Goal: Task Accomplishment & Management: Use online tool/utility

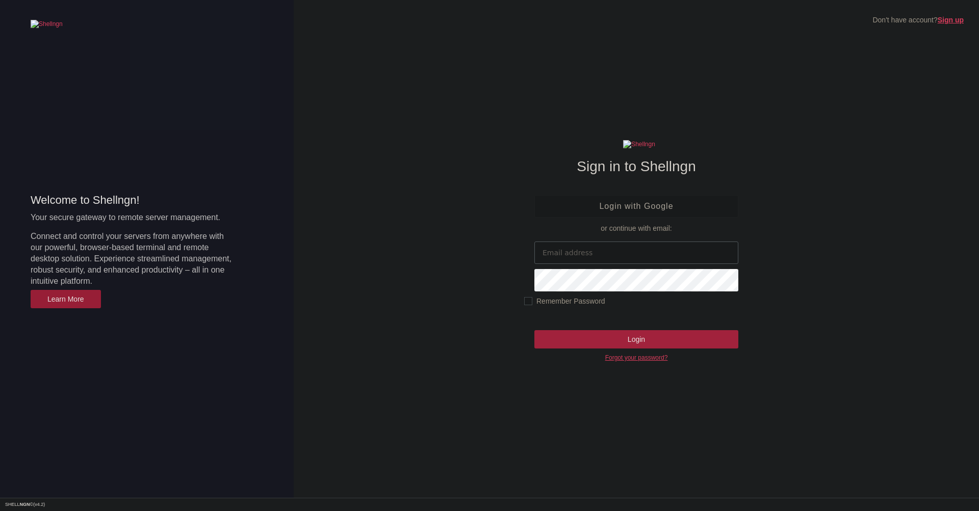
type input "[EMAIL_ADDRESS][DOMAIN_NAME]"
click at [625, 337] on input "Login" at bounding box center [636, 339] width 204 height 18
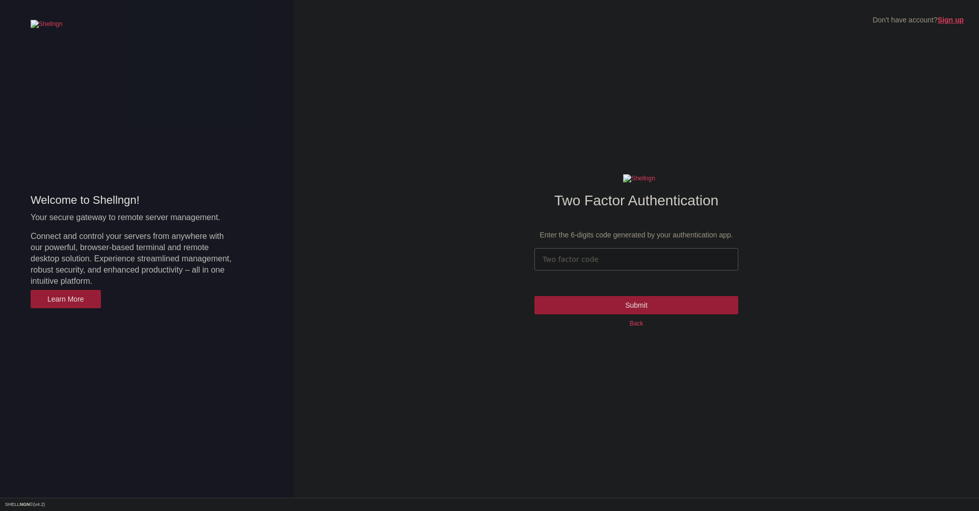
click at [577, 262] on input "number" at bounding box center [636, 259] width 204 height 22
type input "110056"
click at [534, 296] on input "Submit" at bounding box center [636, 305] width 204 height 18
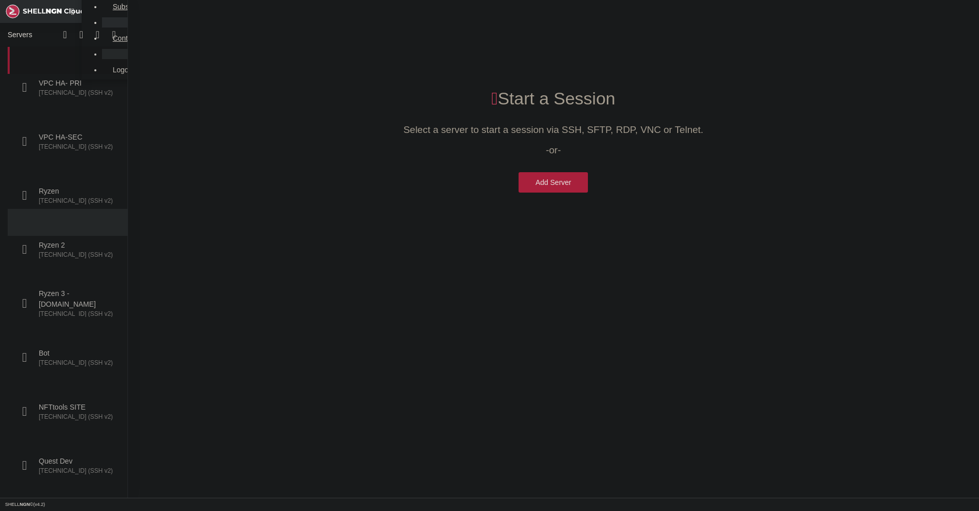
click at [67, 78] on span "VPC HA- PRI" at bounding box center [77, 83] width 77 height 11
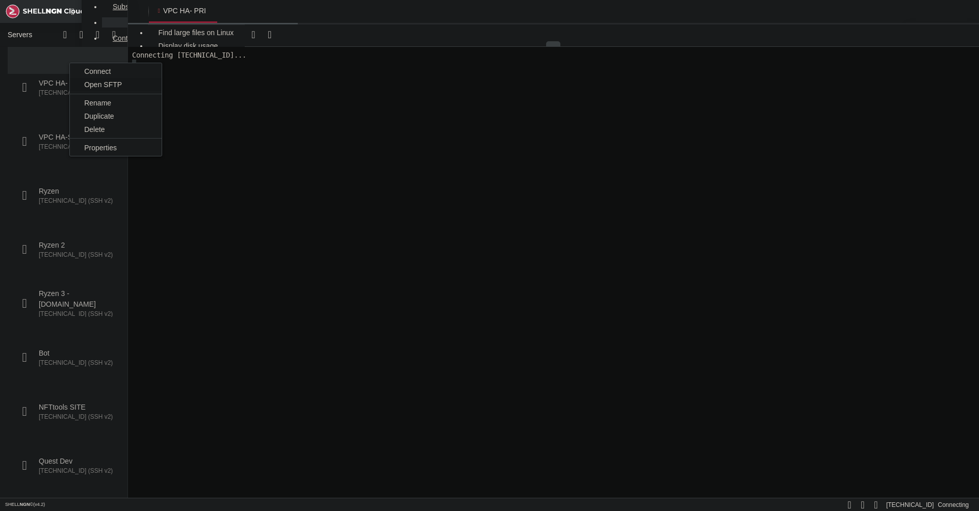
click at [87, 84] on span "Open SFTP" at bounding box center [103, 85] width 38 height 8
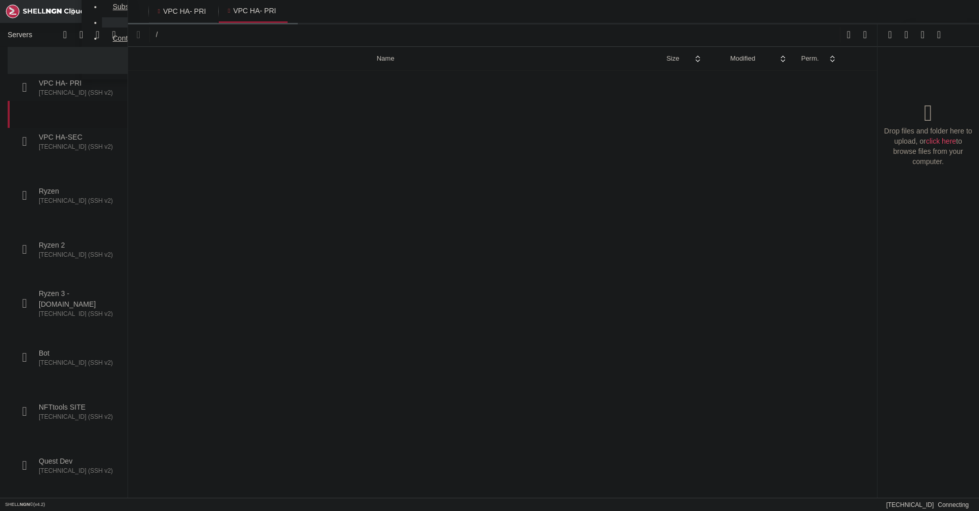
click at [66, 143] on span "[TECHNICAL_ID] (SSH v2)" at bounding box center [77, 147] width 77 height 9
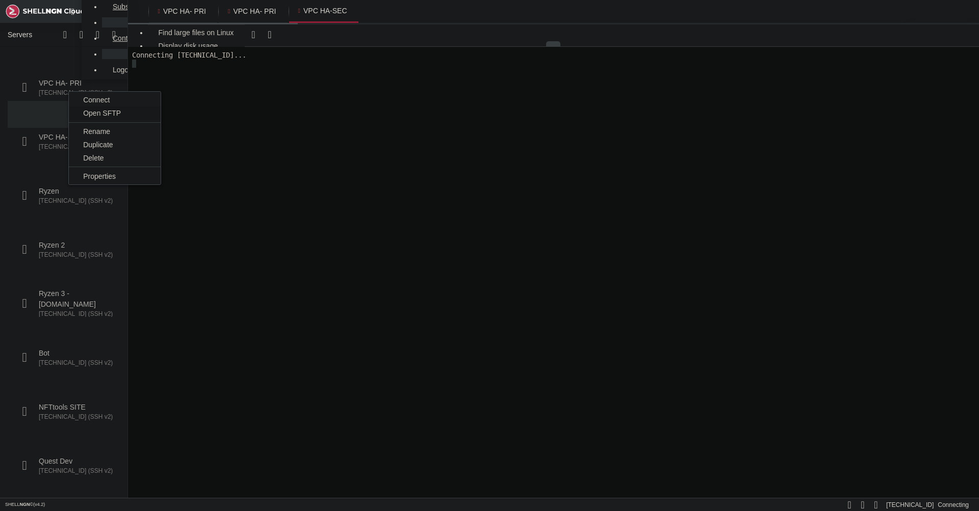
click at [92, 108] on li "Open SFTP" at bounding box center [115, 113] width 92 height 13
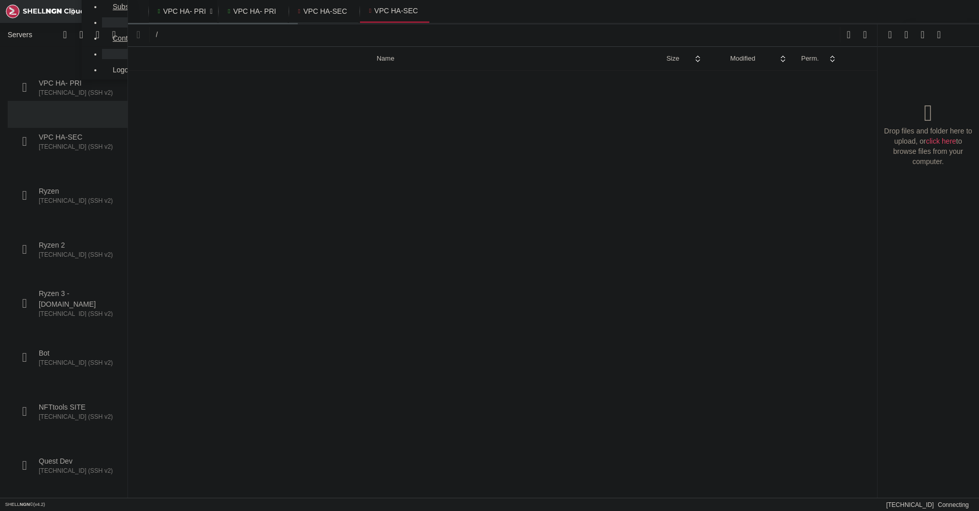
click at [179, 13] on span "VPC HA- PRI" at bounding box center [184, 11] width 43 height 10
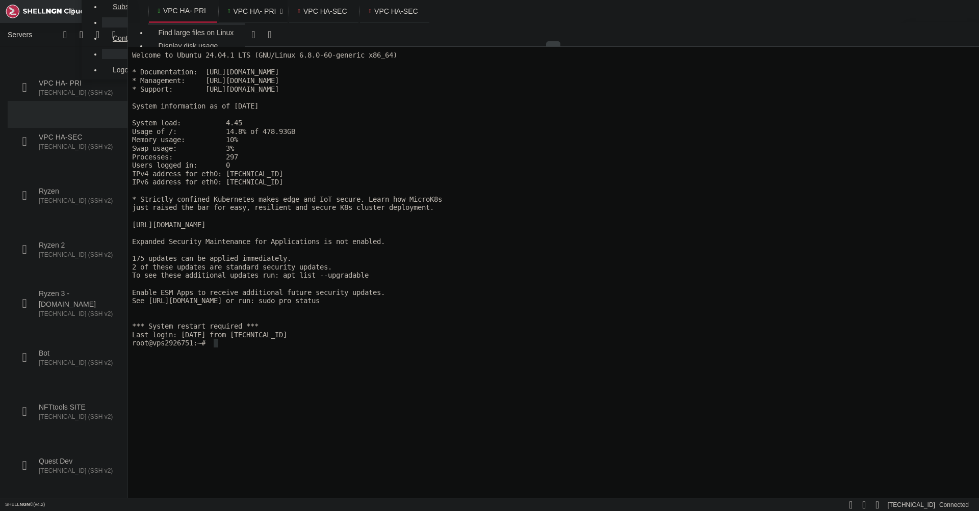
click at [247, 13] on span "VPC HA- PRI" at bounding box center [254, 11] width 43 height 10
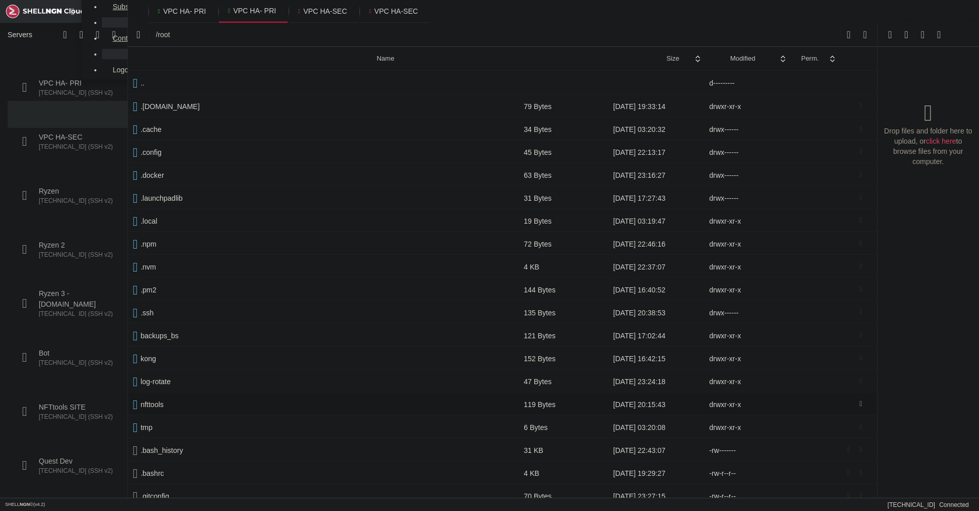
click at [171, 400] on span " nfttools" at bounding box center [323, 404] width 381 height 9
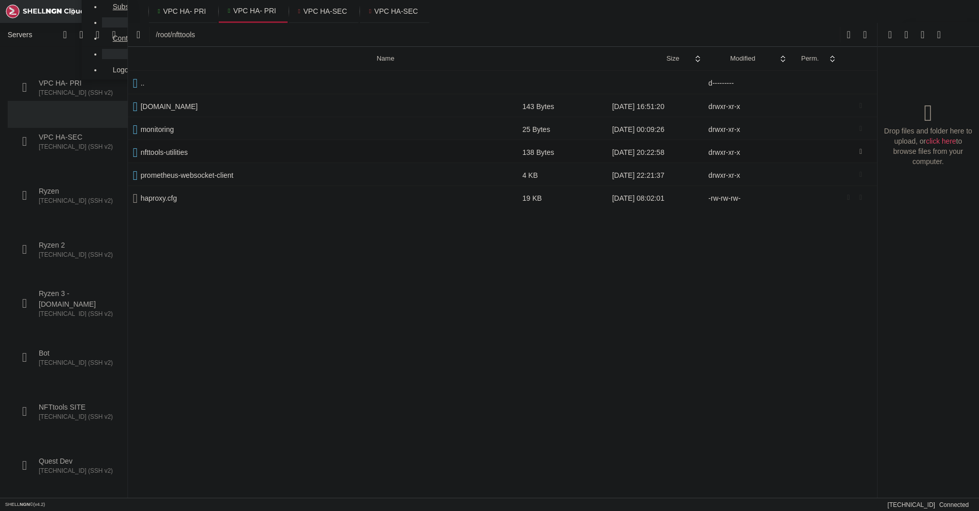
click at [171, 156] on td " nfttools-utilities" at bounding box center [322, 151] width 389 height 23
click at [190, 133] on span " infra-tools-dockerized" at bounding box center [321, 129] width 377 height 9
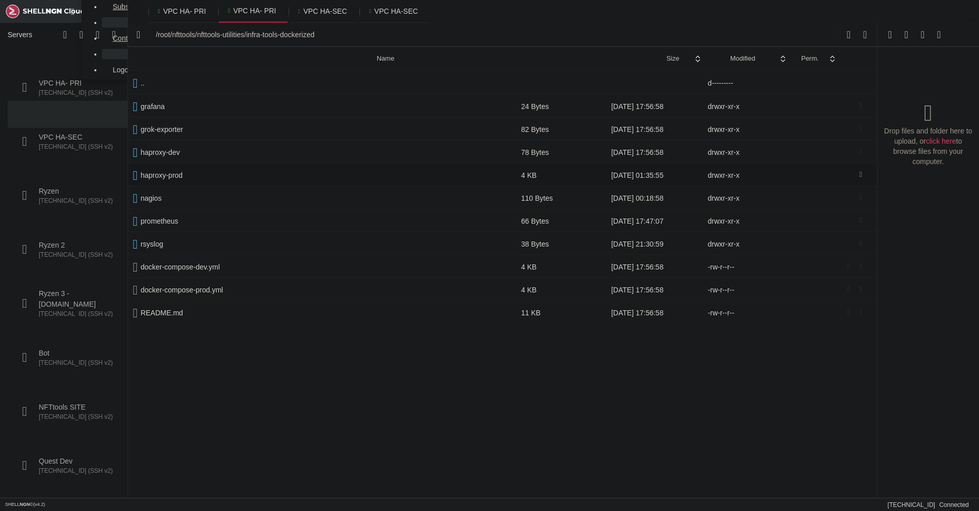
click at [177, 175] on span " haproxy-prod" at bounding box center [322, 175] width 378 height 9
type input "/root/nfttools/nfttools-utilities/infra-tools-dockerized/haproxy-prod"
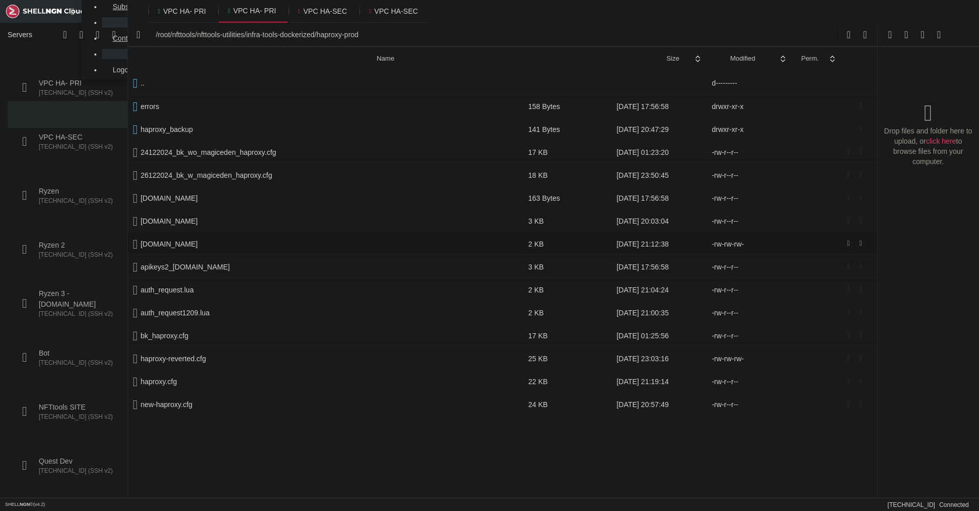
click at [850, 241] on icon at bounding box center [848, 244] width 3 height 8
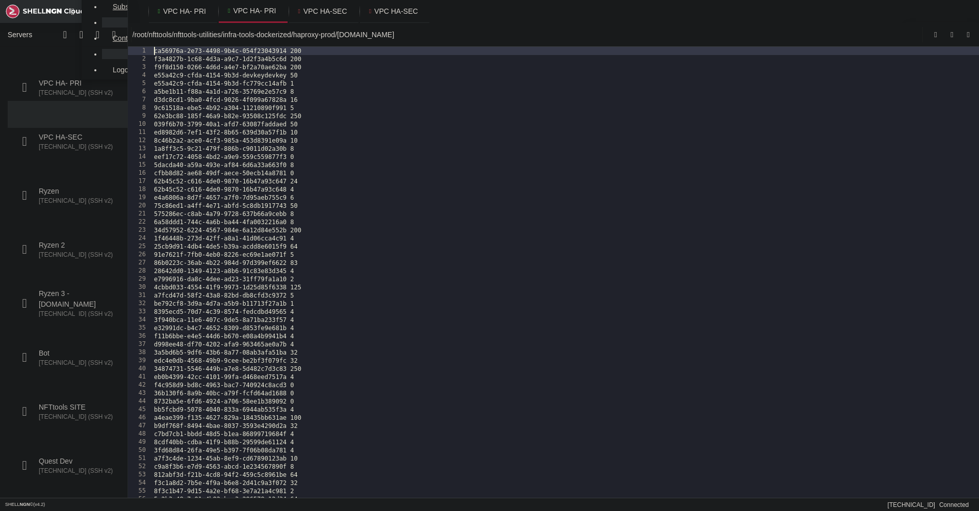
click at [447, 196] on div "ca56976a-2e73-4498-9b4c-054f23043914 200 f3a4827b-1c68-4d3a-a9c7-1d2f3a4b5c6d 2…" at bounding box center [565, 280] width 827 height 467
type textarea "e4a6806a-8d7f-4657-a7f0-7d95aeb755c9 6"
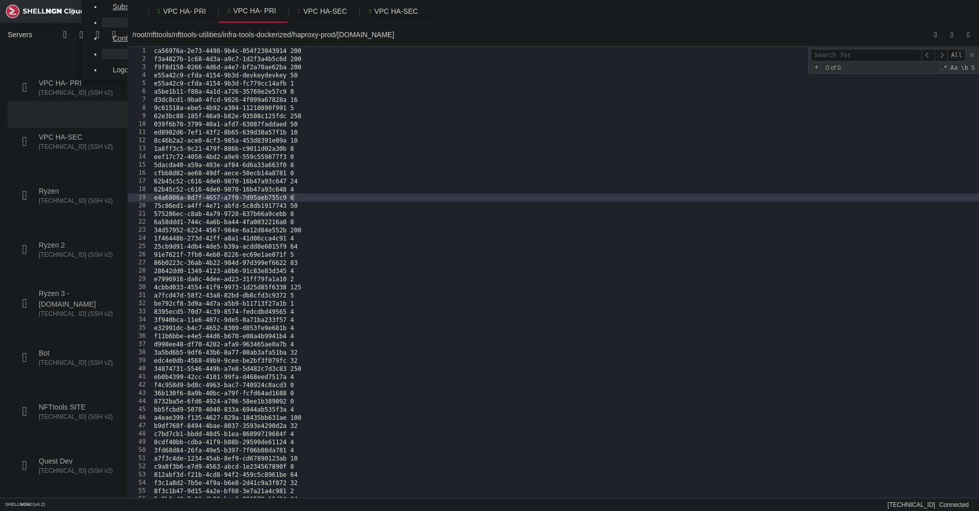
type input "f42f3c4a-7ee2-4f06-9b6e-e67045475266"
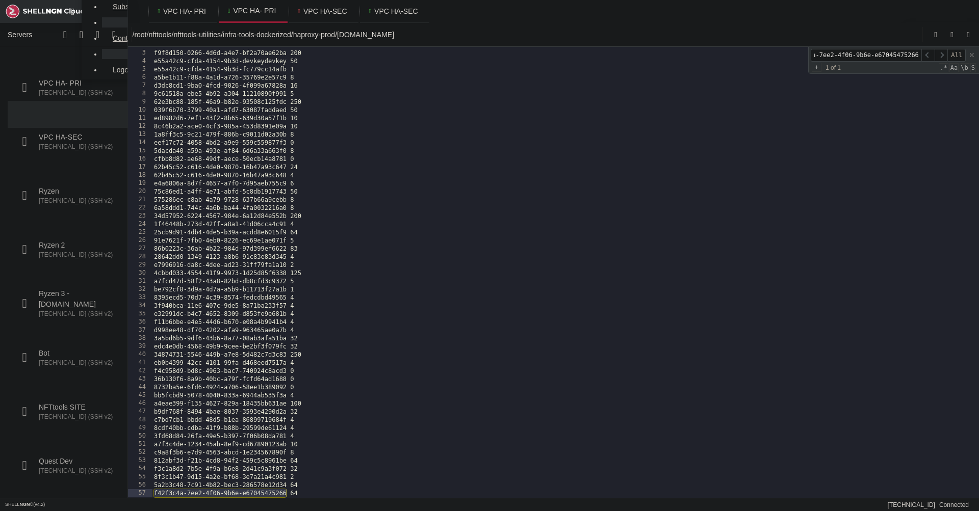
type input "/root"
type input "f42f3c4a-7ee2-4f06-9b6e-e67045475266"
click at [491, 229] on div "a5be1b11-f88a-4a1d-a726-35769e2e57c9 8 d3dc8cd1-9ba0-4fcd-9026-4f099a67828a 16 …" at bounding box center [565, 274] width 827 height 467
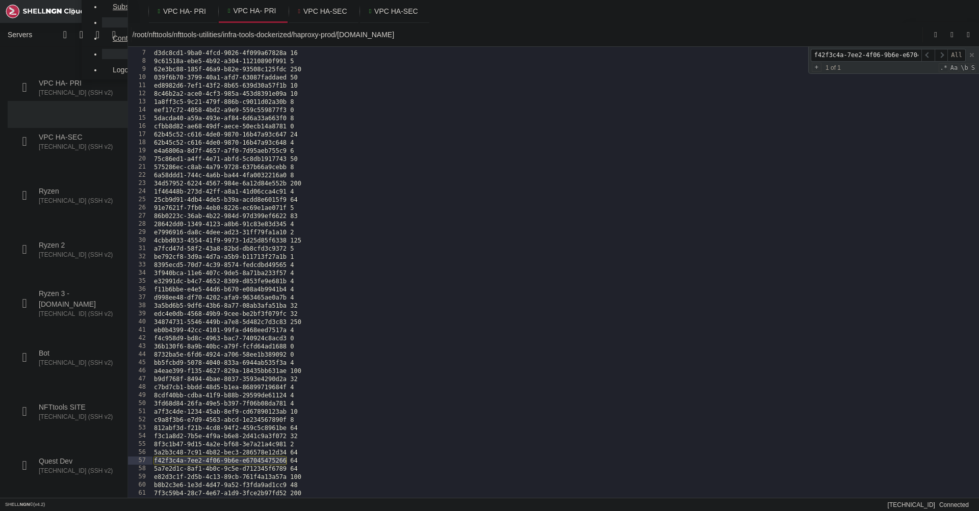
type textarea "e7996916-da8c-4dee-ad23-31ff79fa1a10 2"
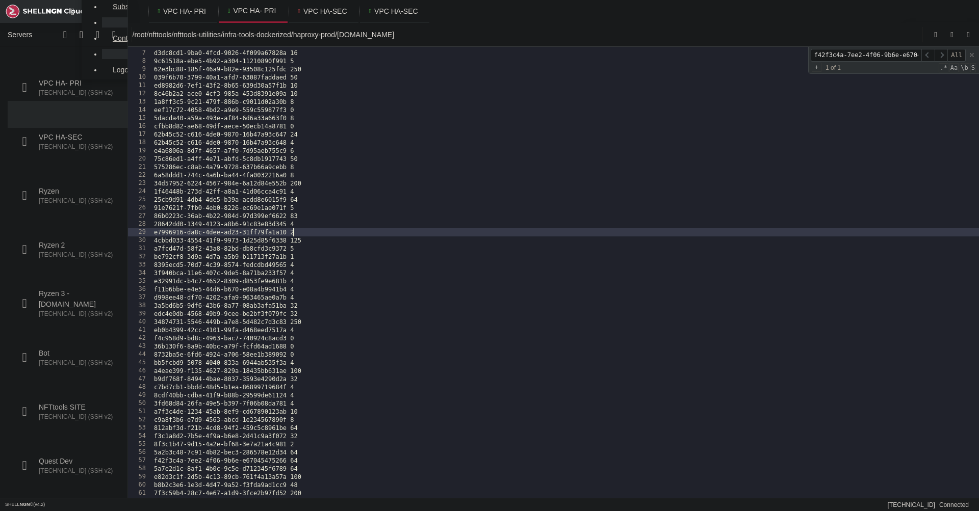
scroll to position [0, 28]
paste input "5a2b3c48-7c91-4b82-bec3-286578e12d34"
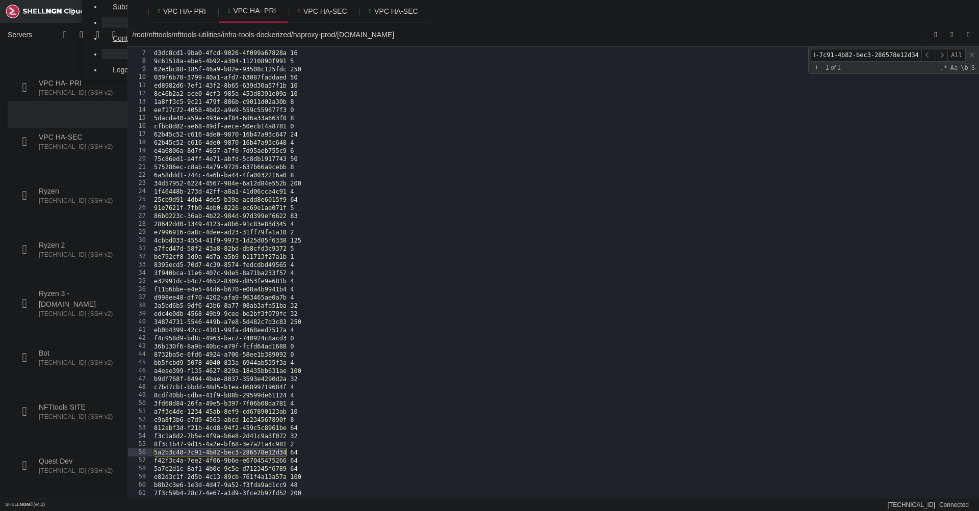
type input "5a2b3c48-7c91-4b82-bec3-286578e12d34"
click at [462, 238] on div "a5be1b11-f88a-4a1d-a726-35769e2e57c9 8 d3dc8cd1-9ba0-4fcd-9026-4f099a67828a 16 …" at bounding box center [565, 274] width 827 height 467
type textarea "4cbbd033-4554-41f9-9973-1d25d85f6338 125"
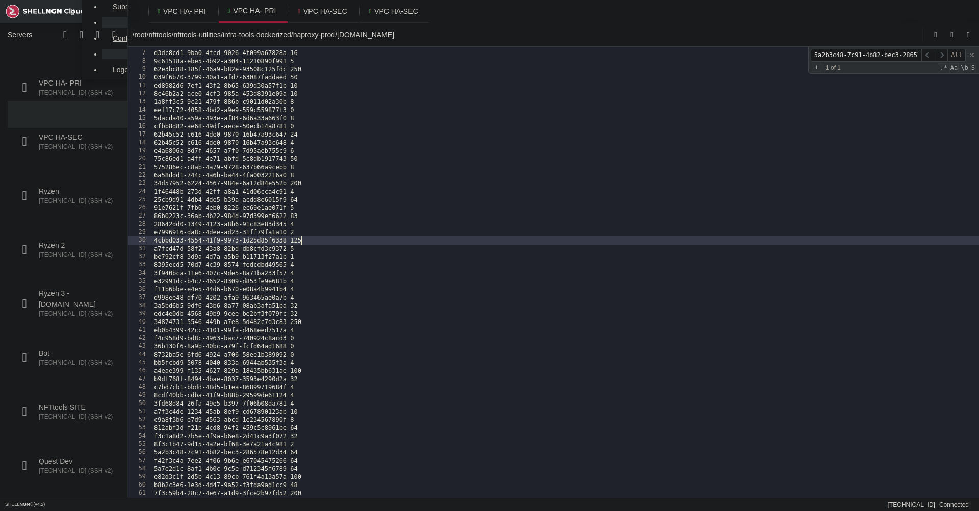
scroll to position [0, 28]
paste input
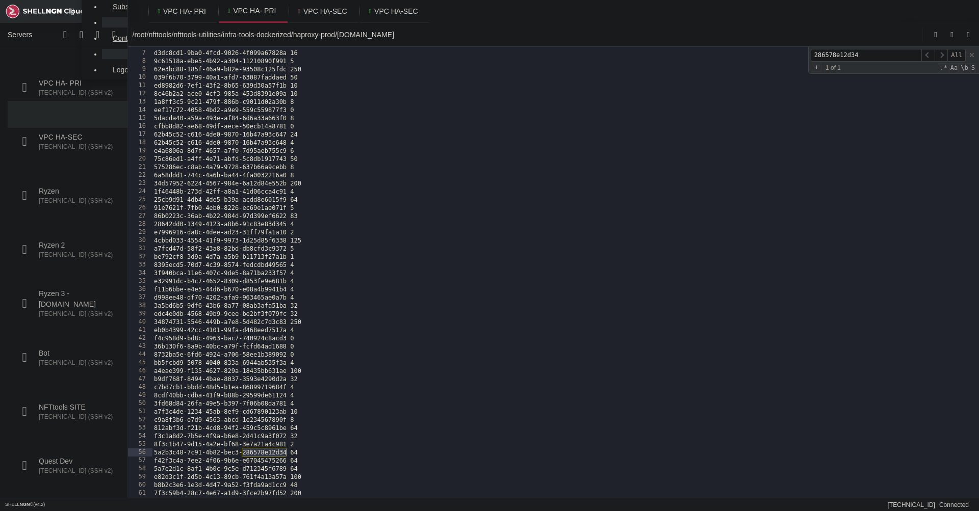
type input "286578e12d34"
click at [304, 455] on div "a5be1b11-f88a-4a1d-a726-35769e2e57c9 8 d3dc8cd1-9ba0-4fcd-9026-4f099a67828a 16 …" at bounding box center [565, 274] width 827 height 467
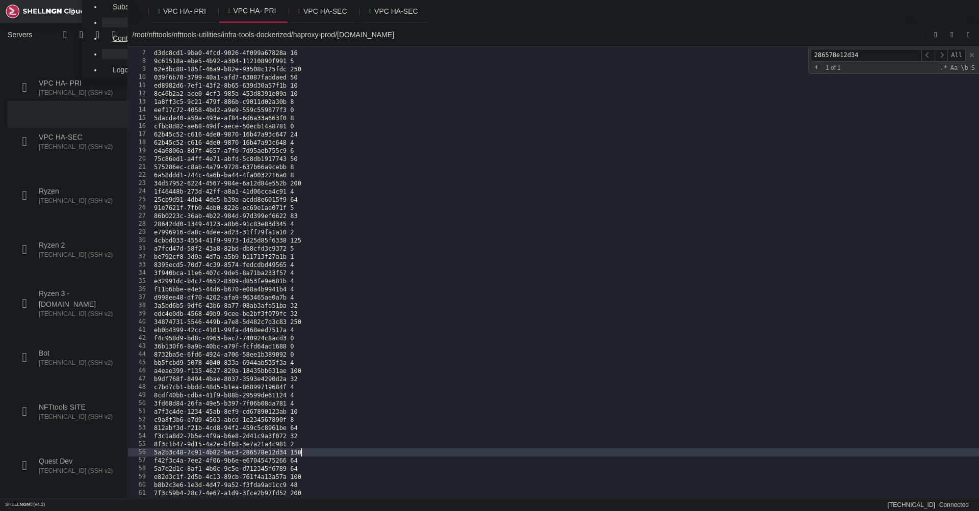
scroll to position [0, 11]
type textarea "5a2b3c48-7c91-4b82-bec3-286578e12d34 150"
click at [972, 57] on span at bounding box center [971, 54] width 7 height 7
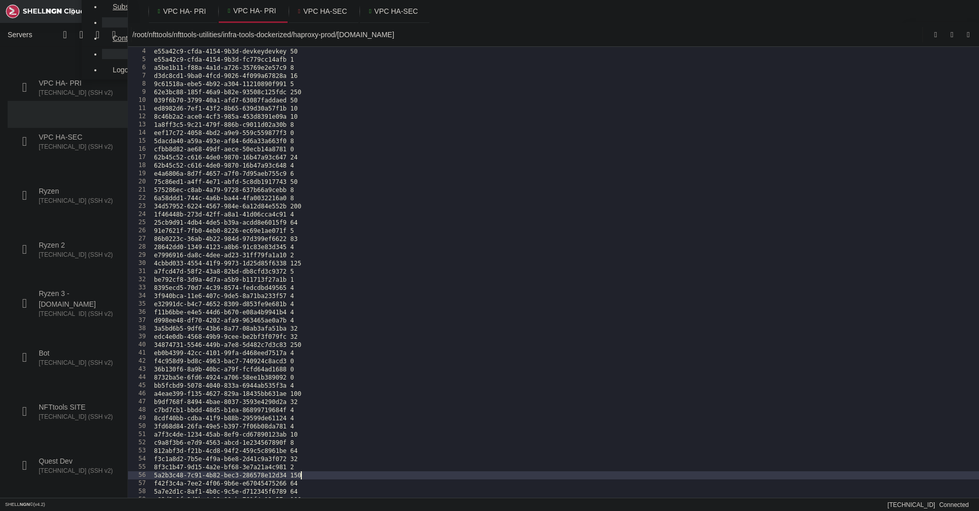
scroll to position [0, 0]
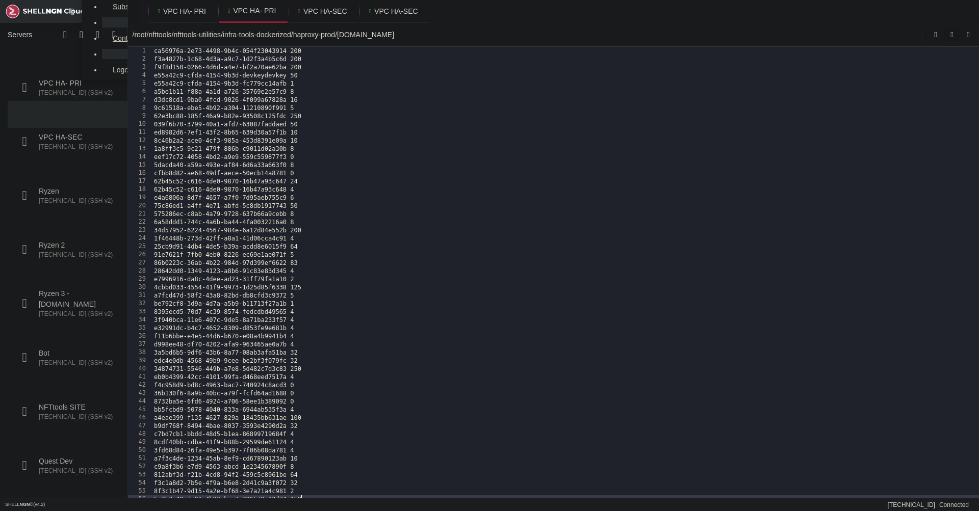
click at [953, 36] on icon "submit" at bounding box center [951, 35] width 3 height 4
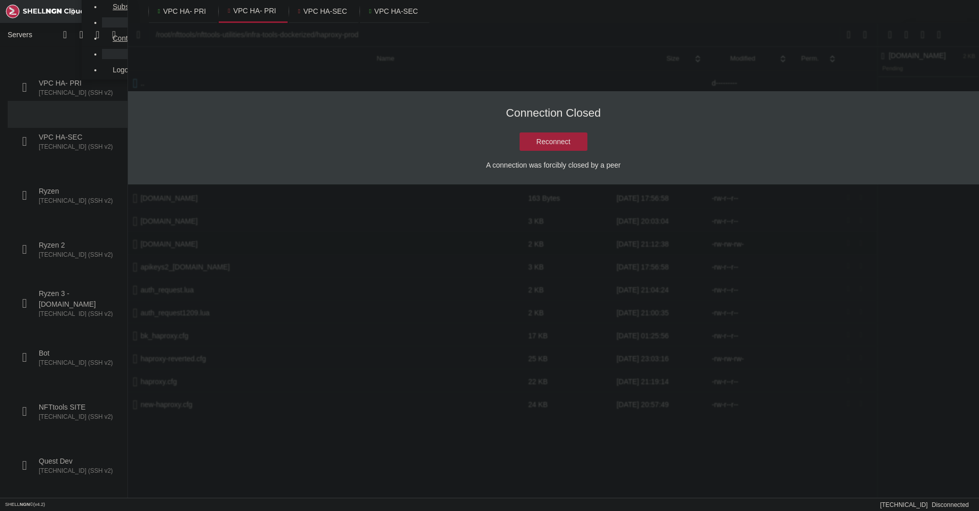
click at [542, 141] on button "Reconnect" at bounding box center [553, 142] width 68 height 18
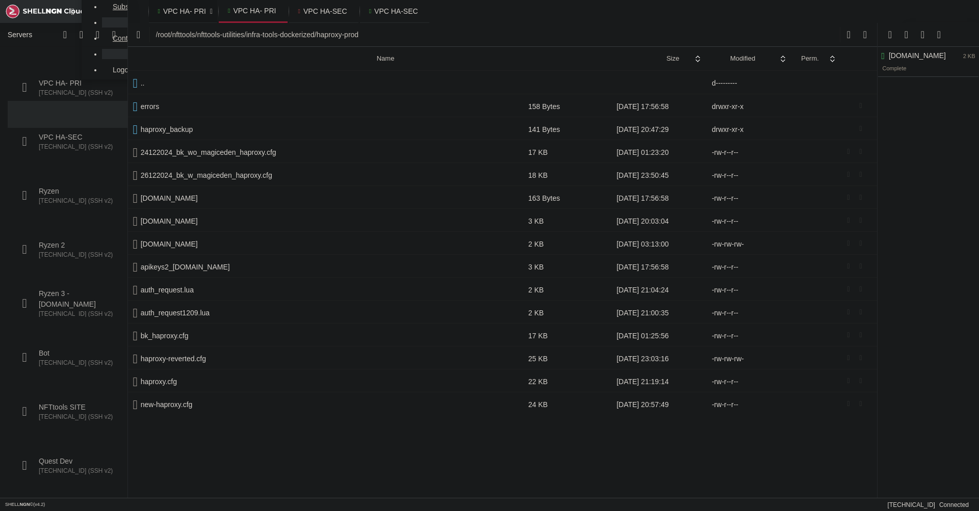
click at [168, 12] on span "VPC HA- PRI" at bounding box center [184, 11] width 43 height 10
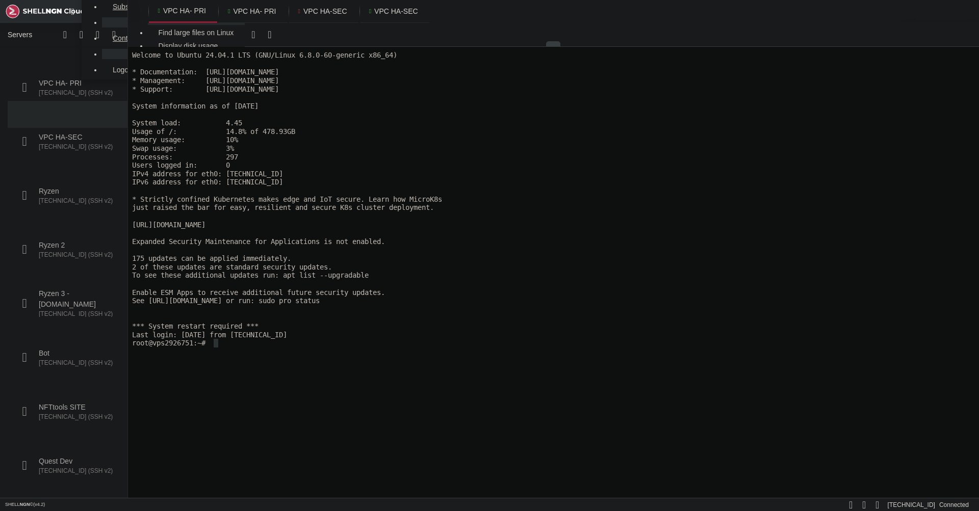
click at [273, 202] on x-row "* Strictly confined Kubernetes makes edge and IoT secure. Learn how MicroK8s" at bounding box center [553, 199] width 843 height 9
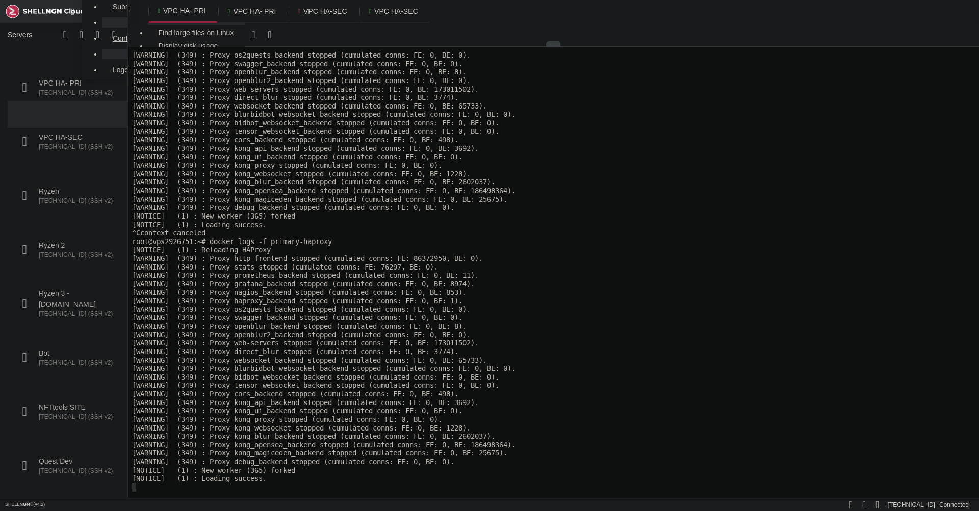
scroll to position [424, 0]
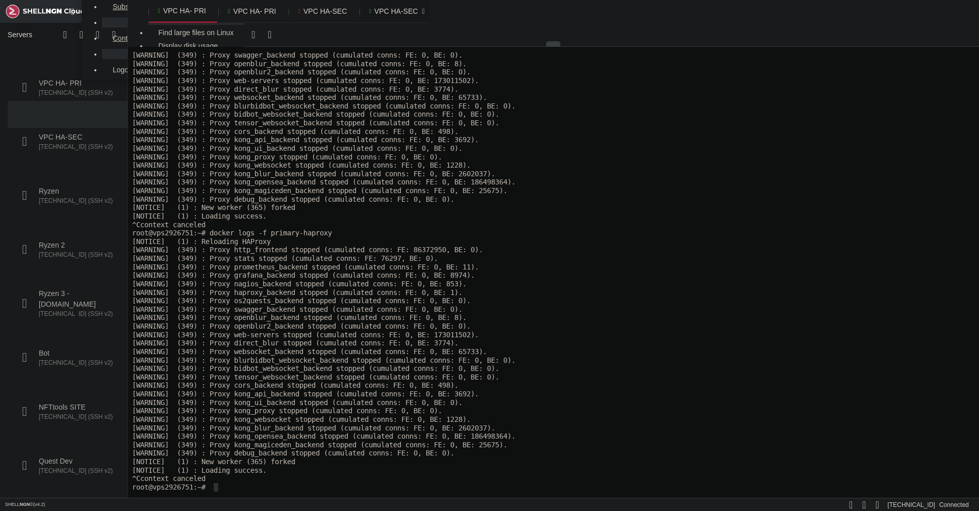
click at [397, 16] on link "VPC HA-SEC " at bounding box center [394, 11] width 69 height 23
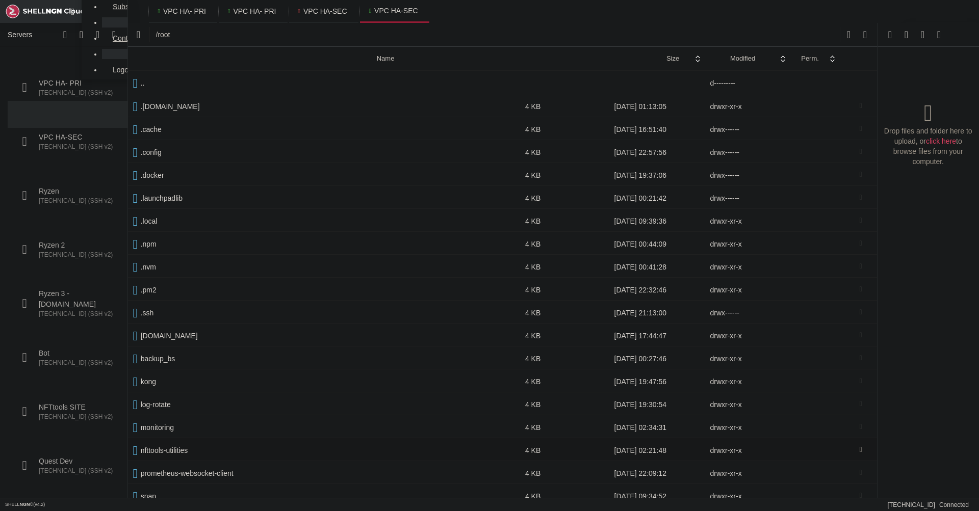
click at [177, 448] on span " nfttools-utilities" at bounding box center [324, 450] width 382 height 9
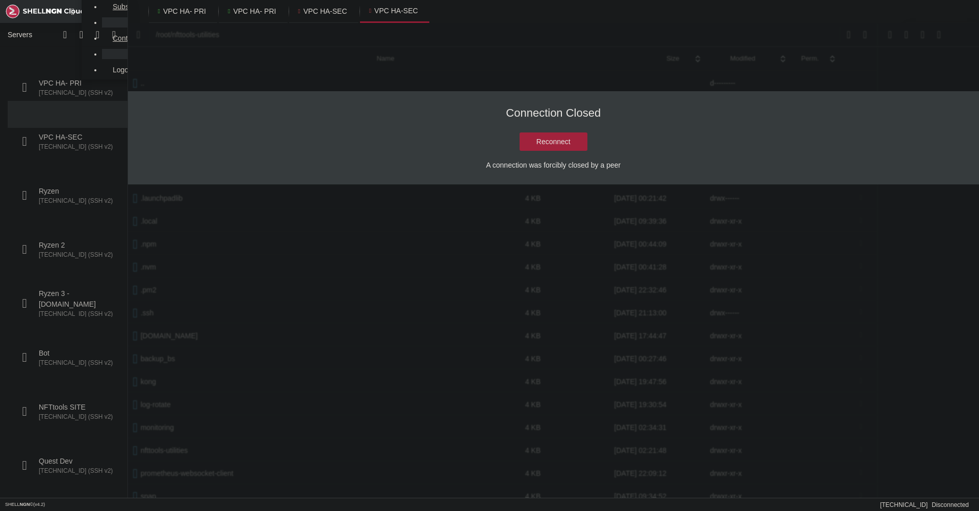
click at [533, 144] on button "Reconnect" at bounding box center [553, 142] width 68 height 18
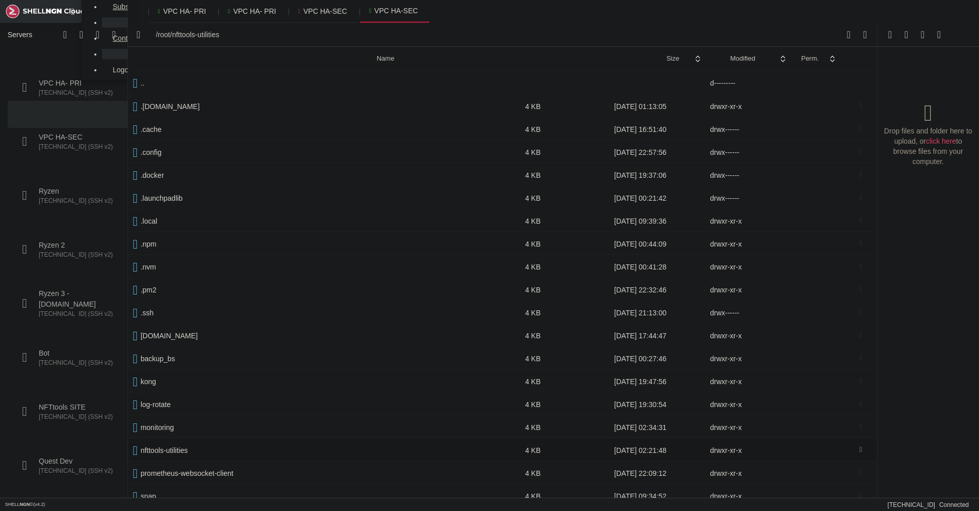
click at [191, 446] on span " nfttools-utilities" at bounding box center [324, 450] width 382 height 9
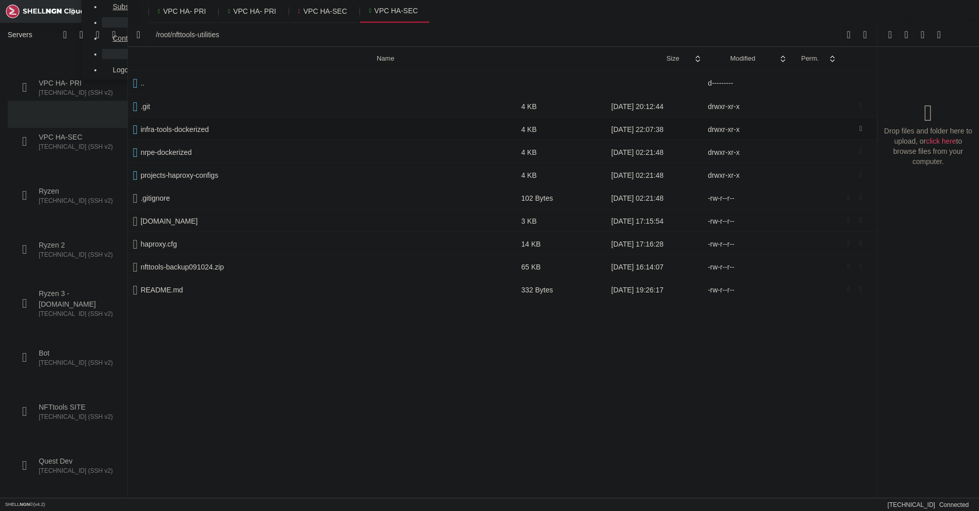
click at [195, 130] on span " infra-tools-dockerized" at bounding box center [322, 129] width 378 height 9
click at [189, 174] on span " haproxy-prod" at bounding box center [323, 175] width 380 height 9
type input "/root/nfttools-utilities/infra-tools-dockerized/haproxy-prod"
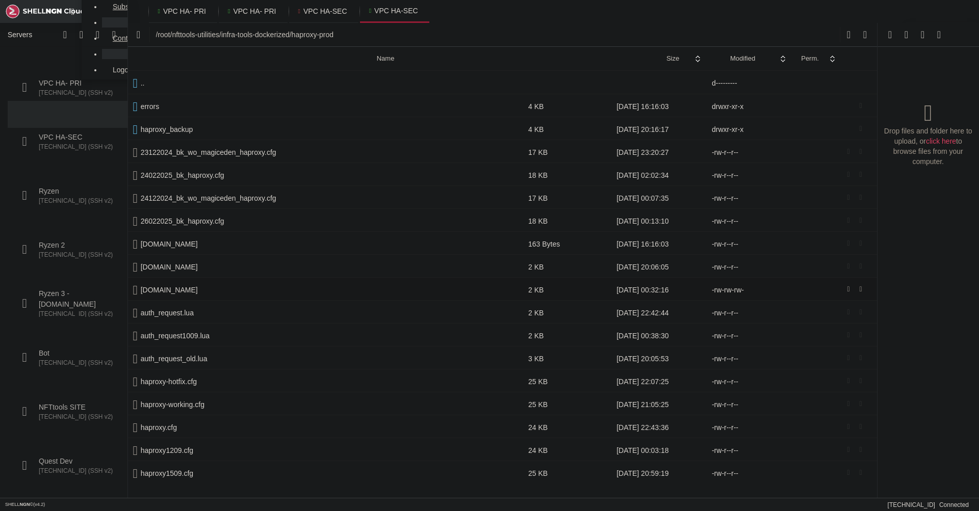
click at [849, 284] on link at bounding box center [853, 290] width 12 height 12
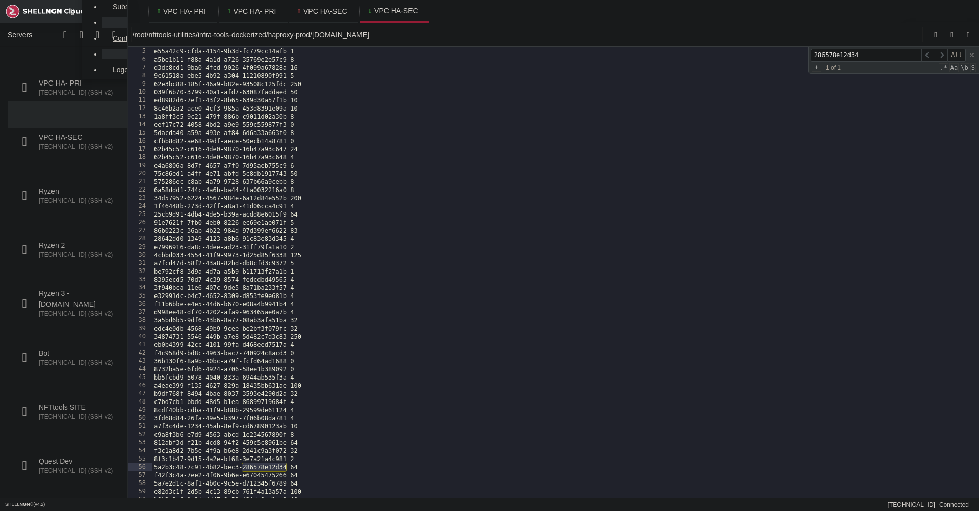
scroll to position [47, 0]
type input "286578e12d34"
click at [302, 454] on div "a5be1b11-f88a-4a1d-a726-35769e2e57c9 8 d3dc8cd1-9ba0-4fcd-9026-4f099a67828a 16 …" at bounding box center [565, 274] width 827 height 467
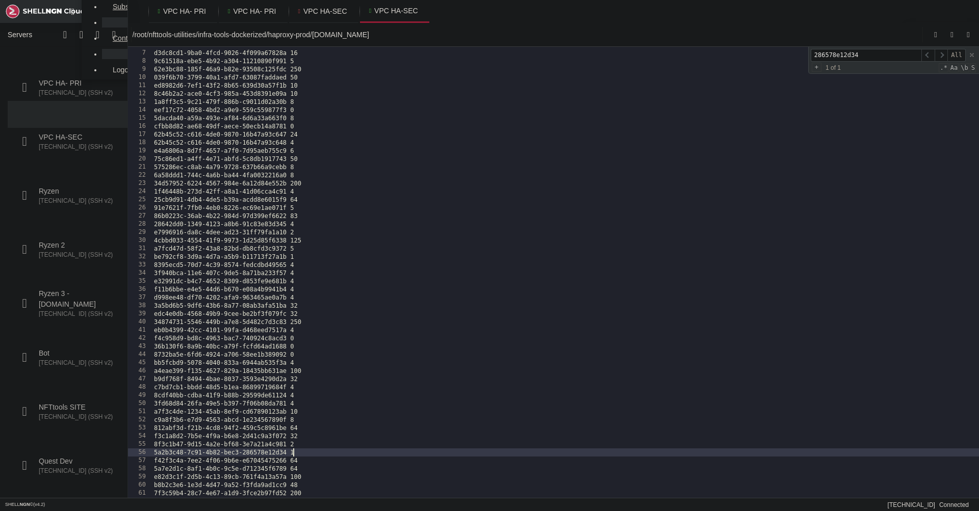
scroll to position [0, 11]
type textarea "5a2b3c48-7c91-4b82-bec3-286578e12d34 150"
click at [955, 37] on button "submit" at bounding box center [951, 34] width 15 height 15
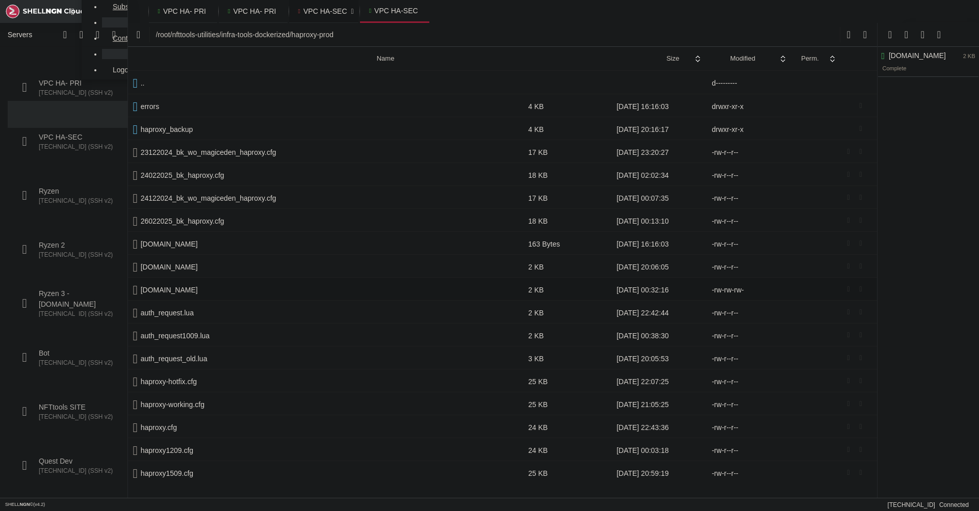
click at [313, 20] on link "VPC HA-SEC " at bounding box center [323, 11] width 69 height 23
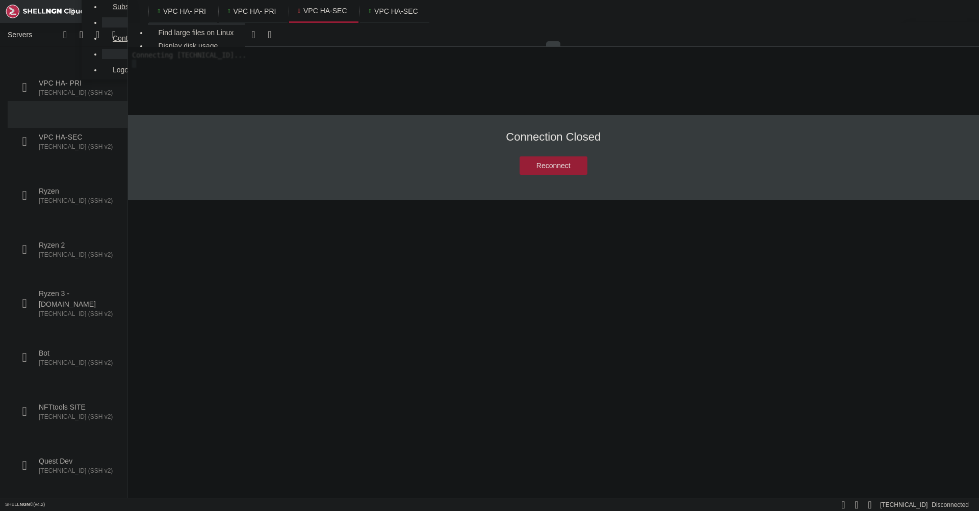
click at [554, 182] on div "Reconnect" at bounding box center [553, 166] width 821 height 34
click at [540, 171] on button "Reconnect" at bounding box center [553, 166] width 68 height 18
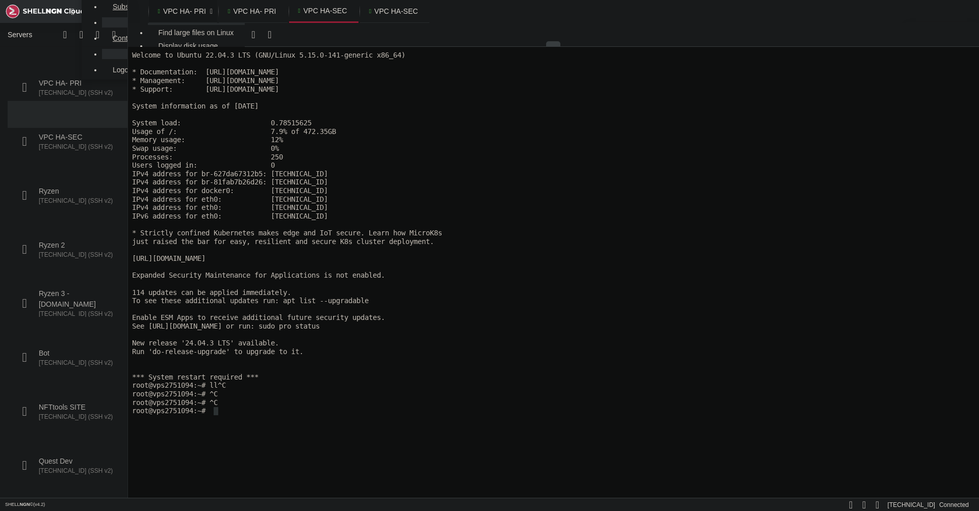
click at [169, 10] on span "VPC HA- PRI" at bounding box center [184, 11] width 43 height 10
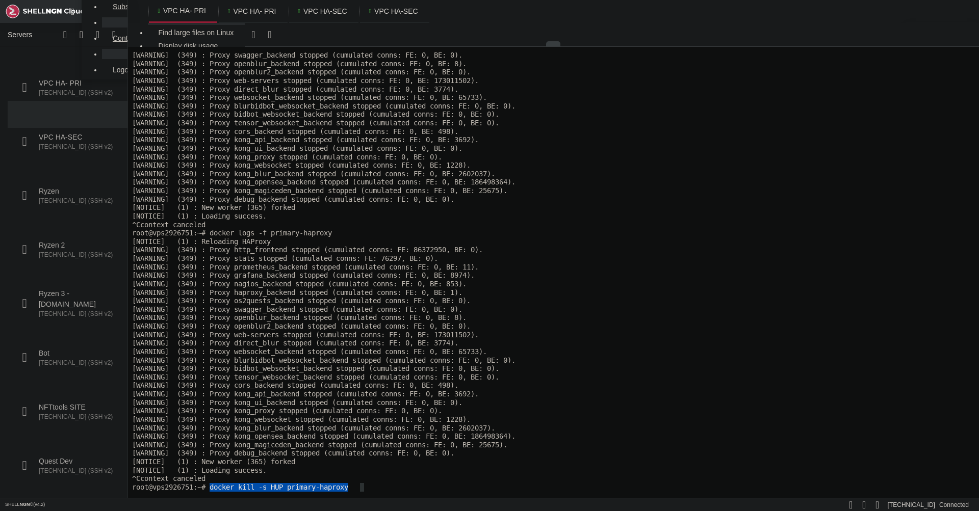
drag, startPoint x: 215, startPoint y: 487, endPoint x: 358, endPoint y: 487, distance: 143.8
click at [358, 487] on x-row "root@vps2926751:~# docker kill -s HUP primary-haproxy" at bounding box center [553, 487] width 843 height 9
copy x-row "docker kill -s HUP primary-haproxy"
click at [314, 15] on span "VPC HA-SEC" at bounding box center [325, 11] width 44 height 10
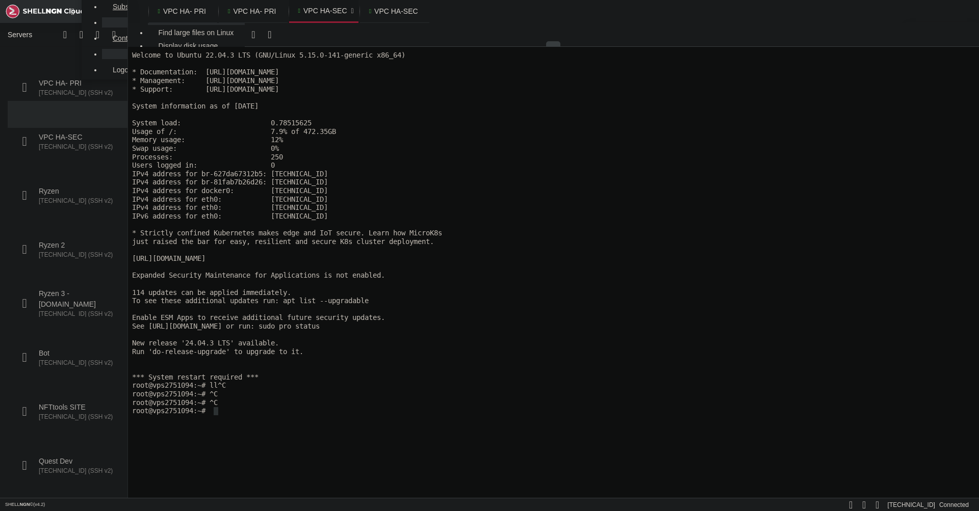
scroll to position [8, 0]
click at [174, 7] on span "VPC HA- PRI" at bounding box center [184, 11] width 43 height 10
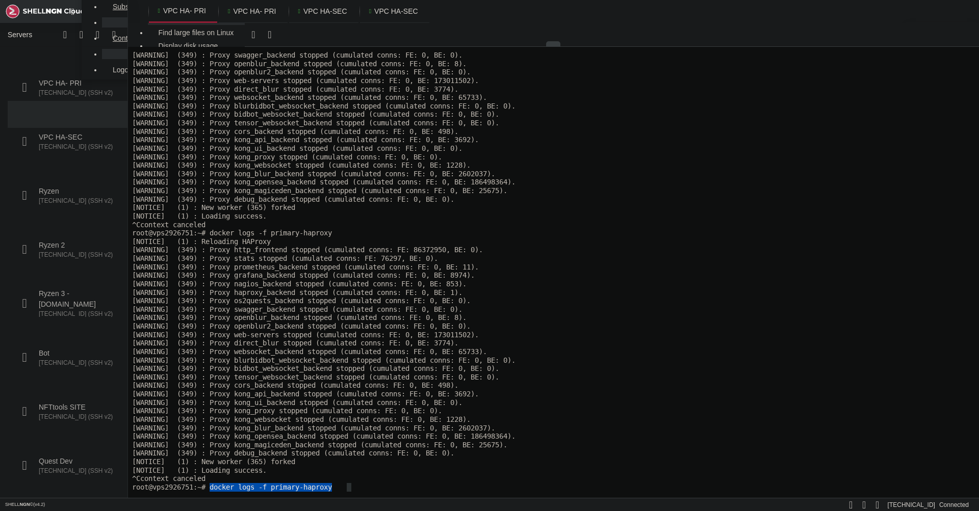
drag, startPoint x: 214, startPoint y: 489, endPoint x: 343, endPoint y: 487, distance: 128.5
click at [343, 487] on x-row "root@vps2926751:~# docker logs -f primary-haproxy" at bounding box center [553, 487] width 843 height 9
copy x-row "docker logs -f primary-haproxy"
click at [325, 15] on span "VPC HA-SEC" at bounding box center [325, 11] width 44 height 10
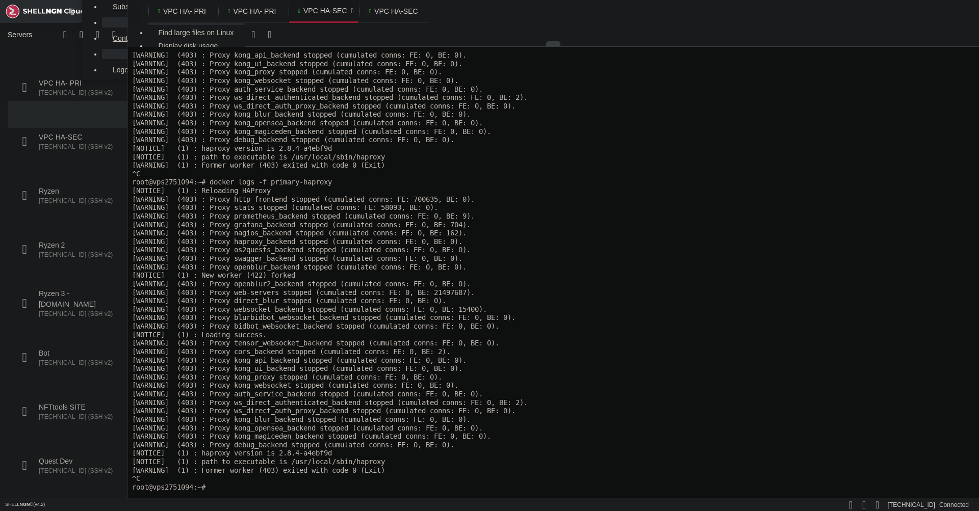
scroll to position [881, 0]
click at [566, 245] on x-row "[WARNING] (403) : Proxy haproxy_backend stopped (cumulated conns: FE: 0, BE: 0)." at bounding box center [553, 242] width 843 height 9
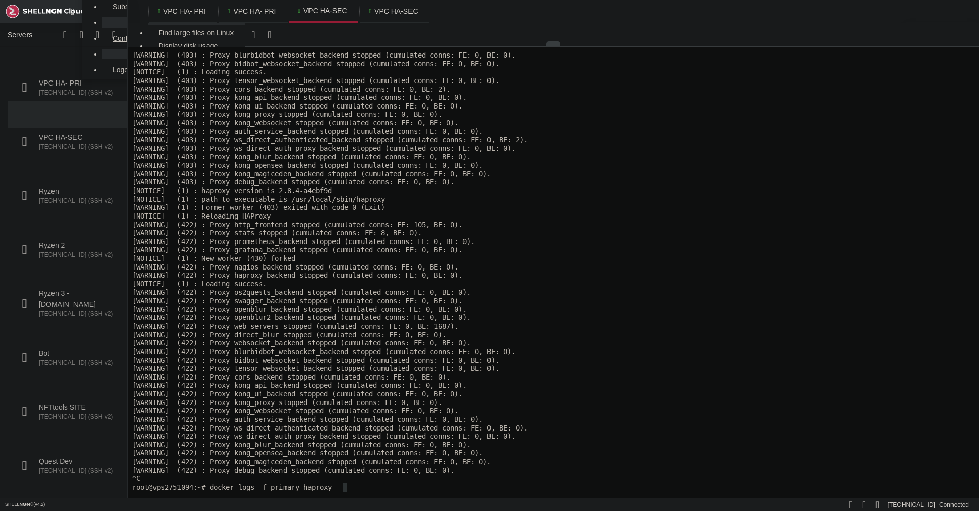
scroll to position [3247, 0]
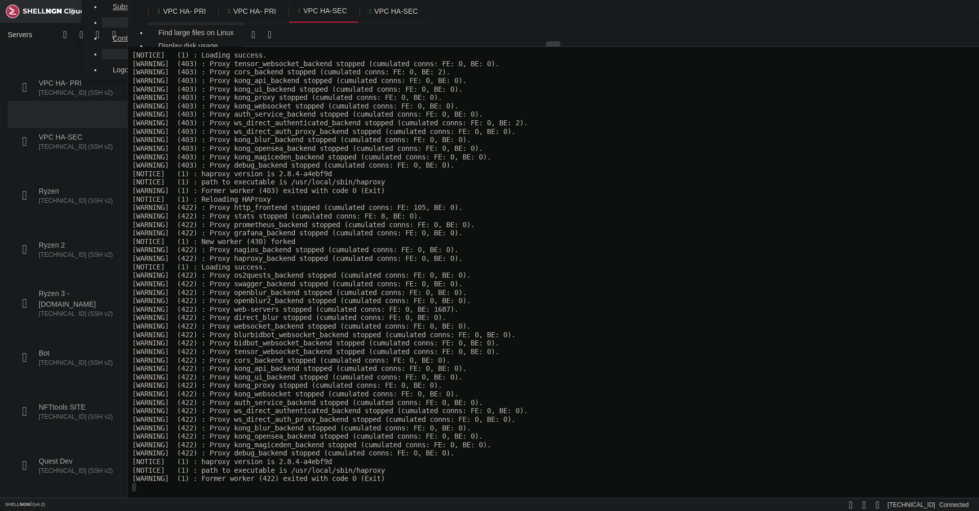
click at [627, 367] on x-row "[WARNING] (422) : Proxy kong_api_backend stopped (cumulated conns: FE: 0, BE: 0…" at bounding box center [553, 369] width 843 height 9
